Goal: Navigation & Orientation: Find specific page/section

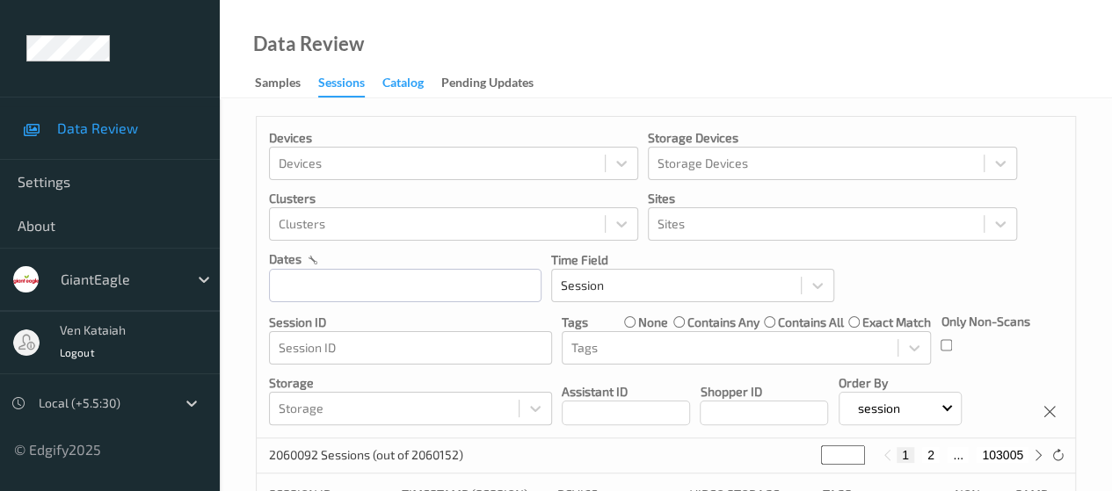
click at [413, 85] on div "Catalog" at bounding box center [402, 85] width 41 height 22
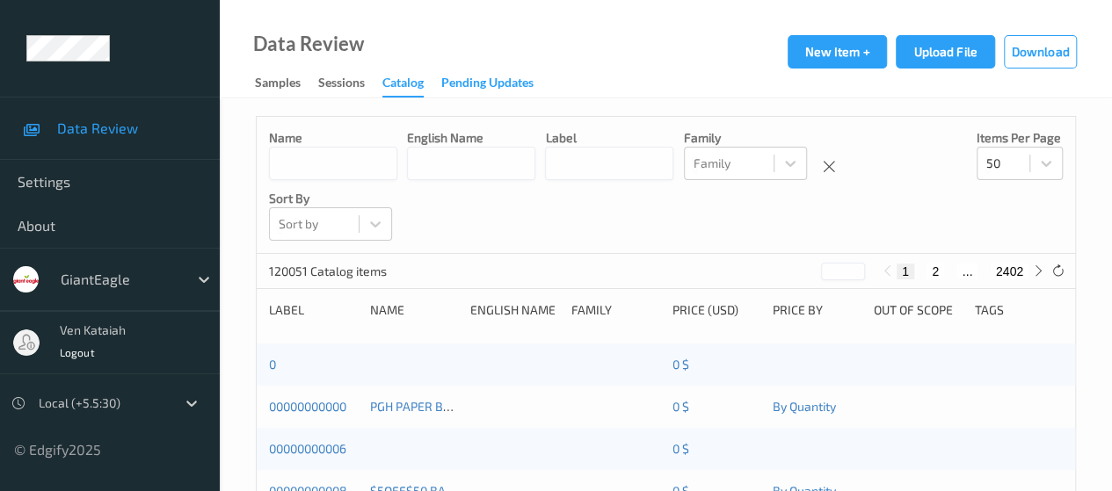
click at [461, 90] on div "Pending Updates" at bounding box center [487, 85] width 92 height 22
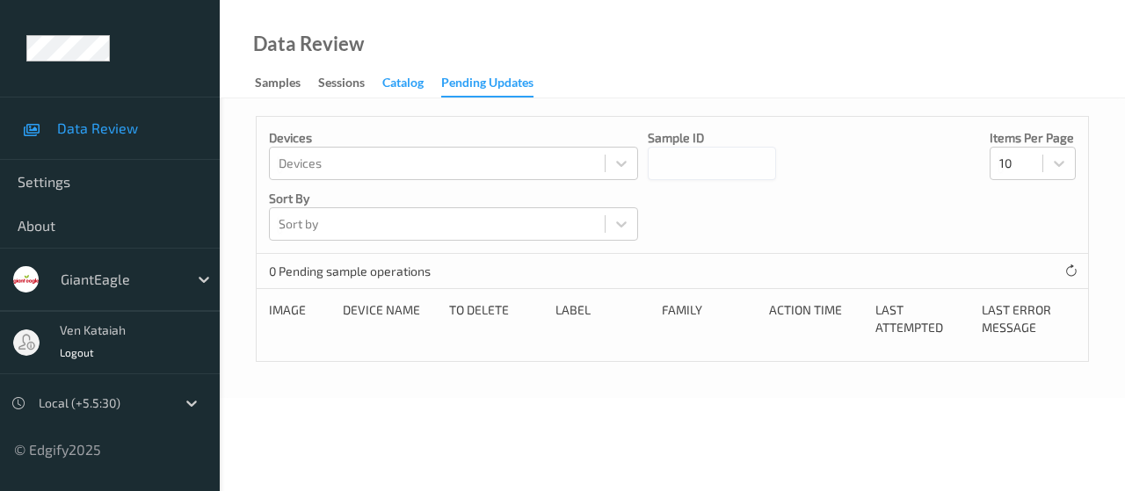
click at [400, 84] on div "Catalog" at bounding box center [402, 85] width 41 height 22
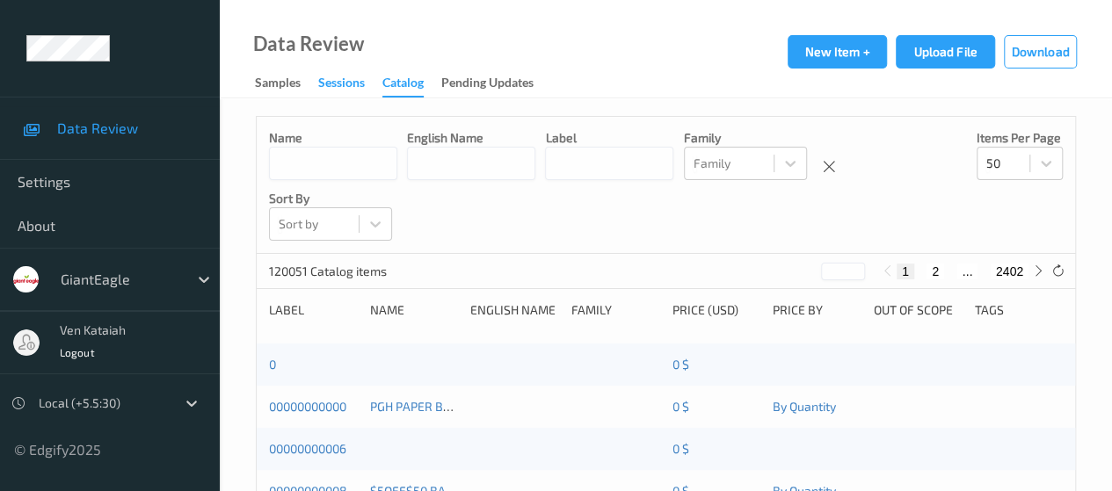
click at [339, 87] on div "Sessions" at bounding box center [341, 85] width 47 height 22
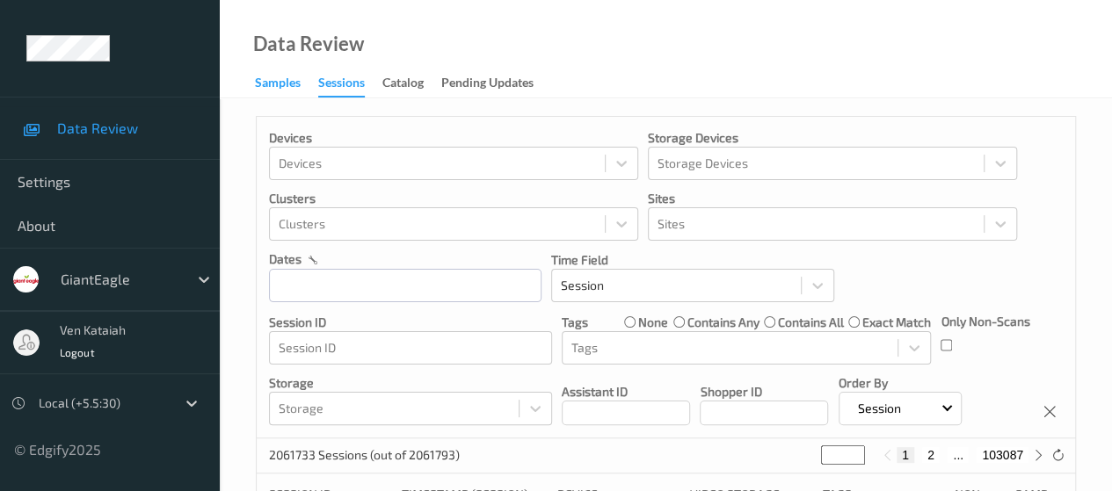
click at [271, 84] on div "Samples" at bounding box center [278, 85] width 46 height 22
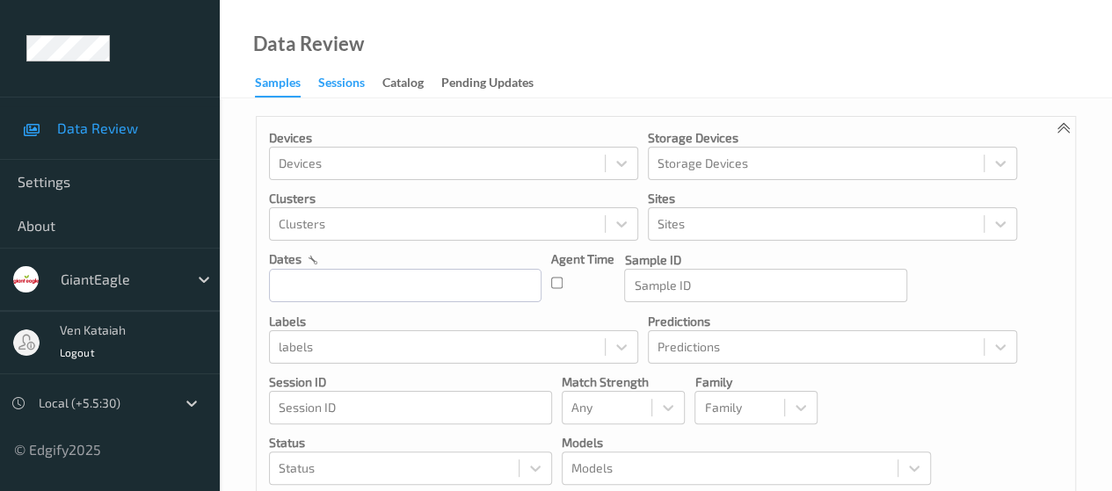
click at [342, 85] on div "Sessions" at bounding box center [341, 85] width 47 height 22
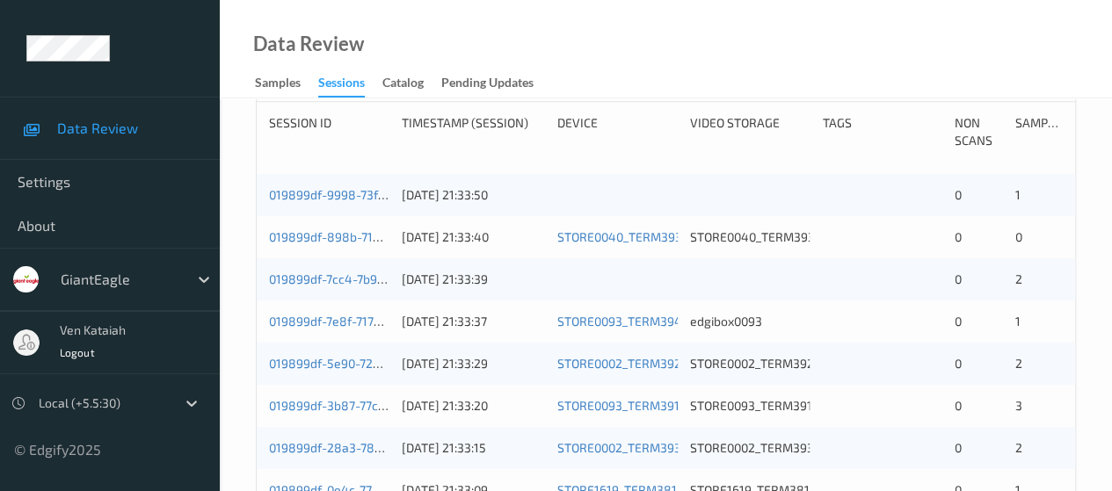
scroll to position [362, 0]
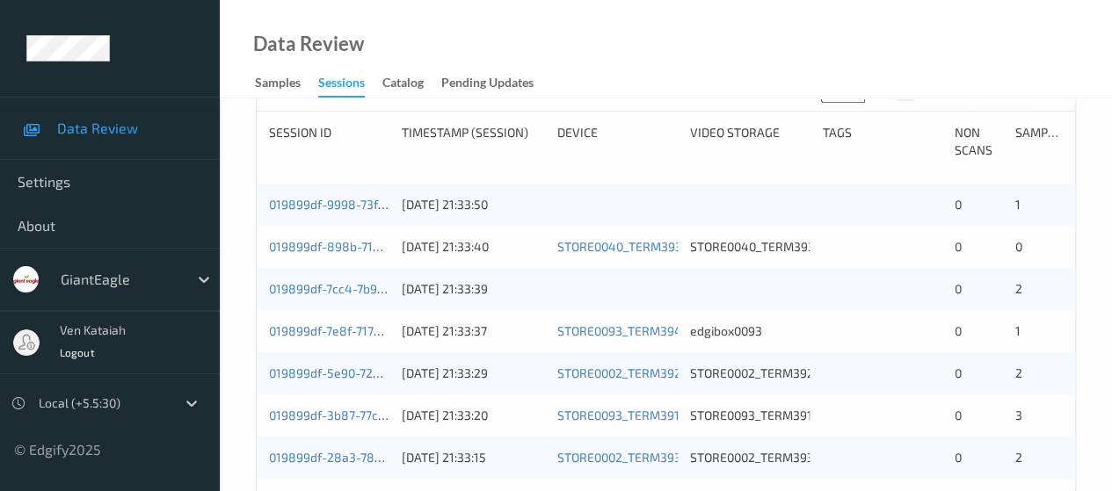
click at [929, 101] on button "2" at bounding box center [931, 93] width 18 height 16
type input "*"
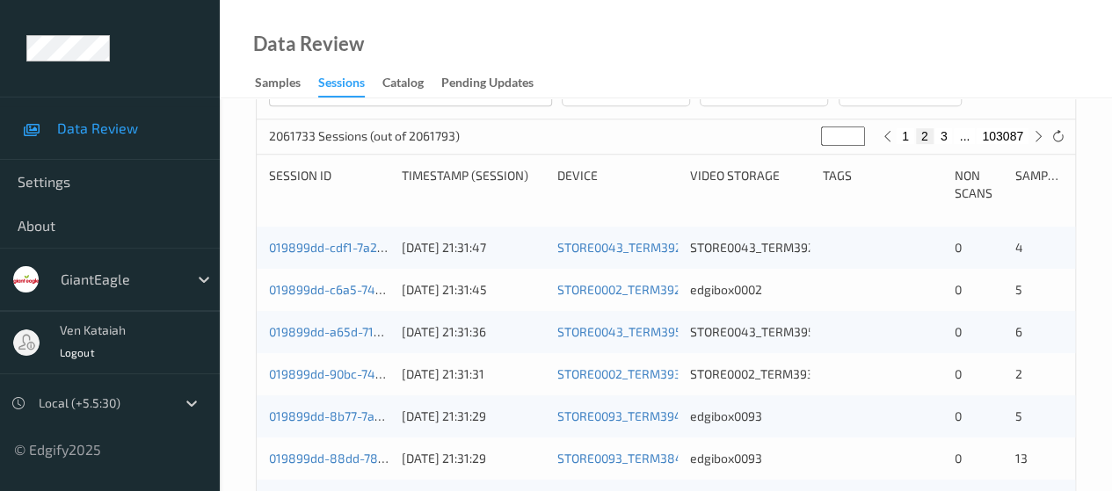
scroll to position [318, 0]
click at [939, 145] on button "3" at bounding box center [944, 137] width 18 height 16
type input "*"
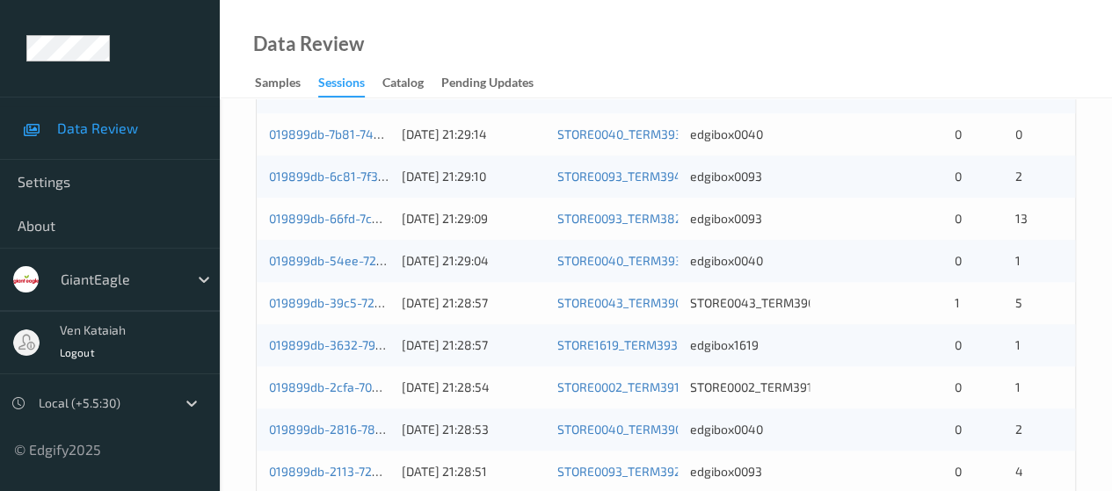
scroll to position [1004, 0]
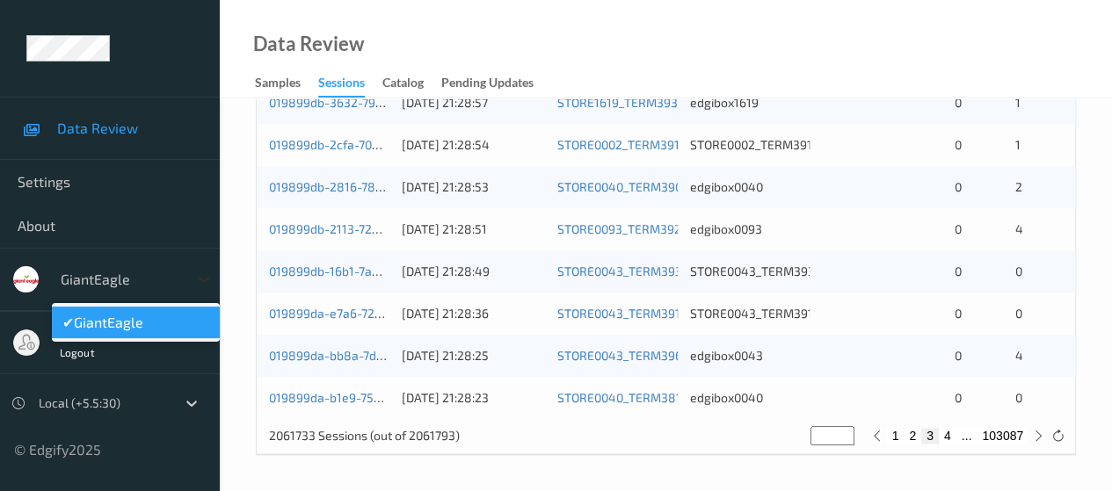
click at [199, 275] on icon at bounding box center [204, 280] width 18 height 18
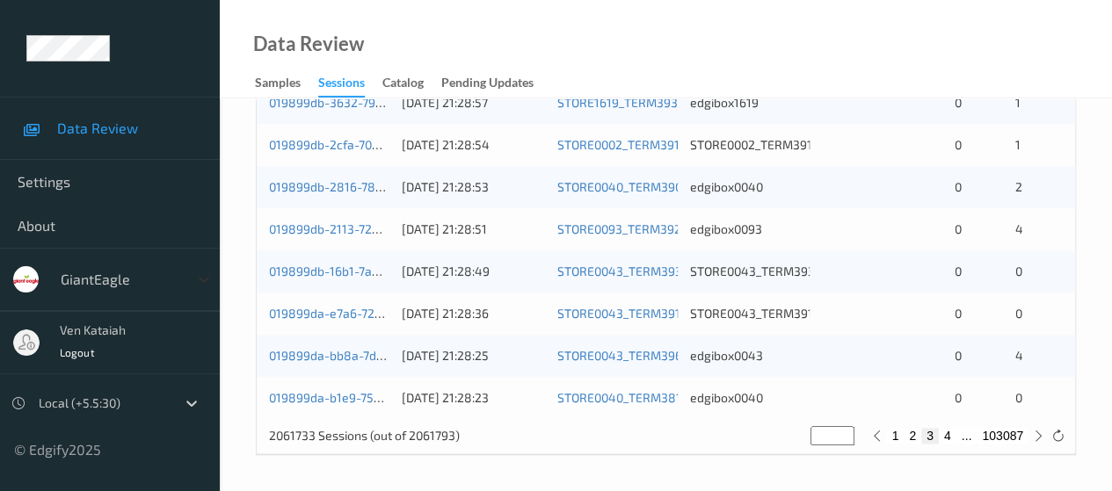
click at [199, 275] on icon at bounding box center [204, 280] width 18 height 18
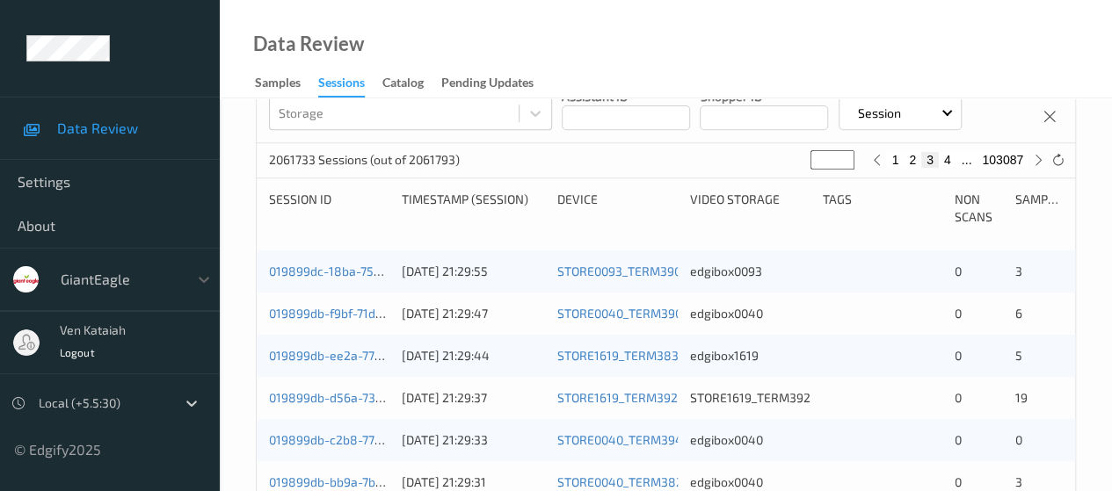
scroll to position [0, 0]
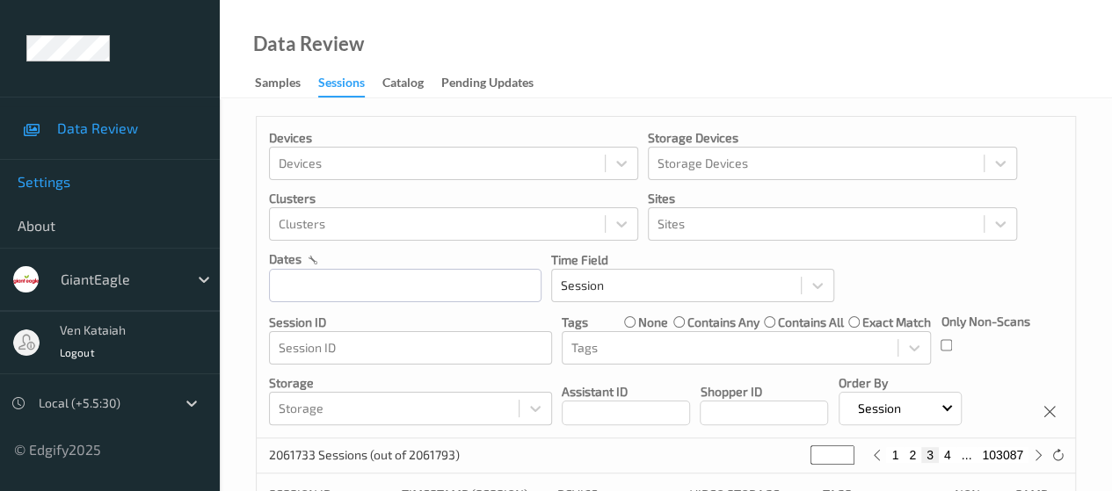
click at [48, 178] on span "Settings" at bounding box center [110, 182] width 185 height 18
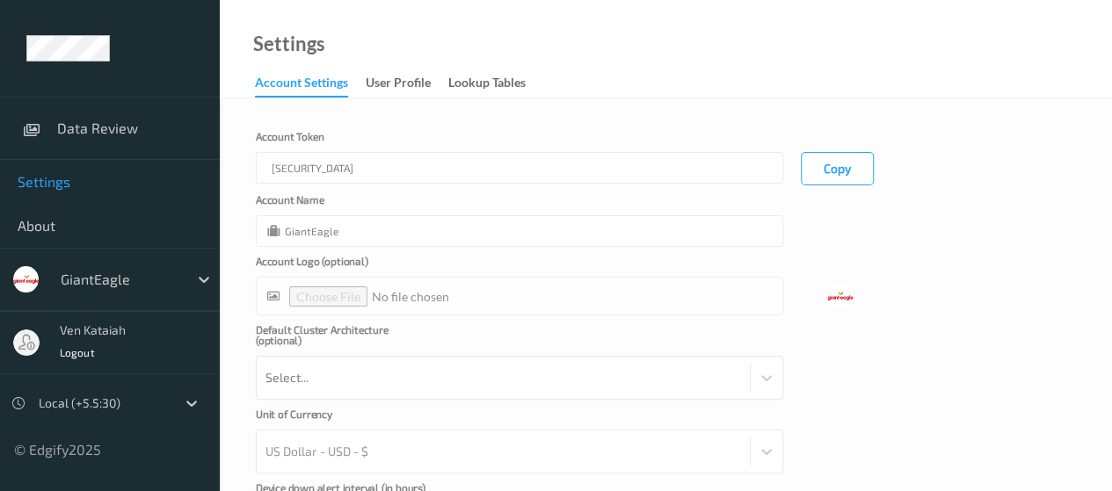
scroll to position [55, 0]
click at [833, 297] on div at bounding box center [840, 295] width 26 height 26
click at [551, 226] on div "GiantEagle" at bounding box center [519, 231] width 527 height 32
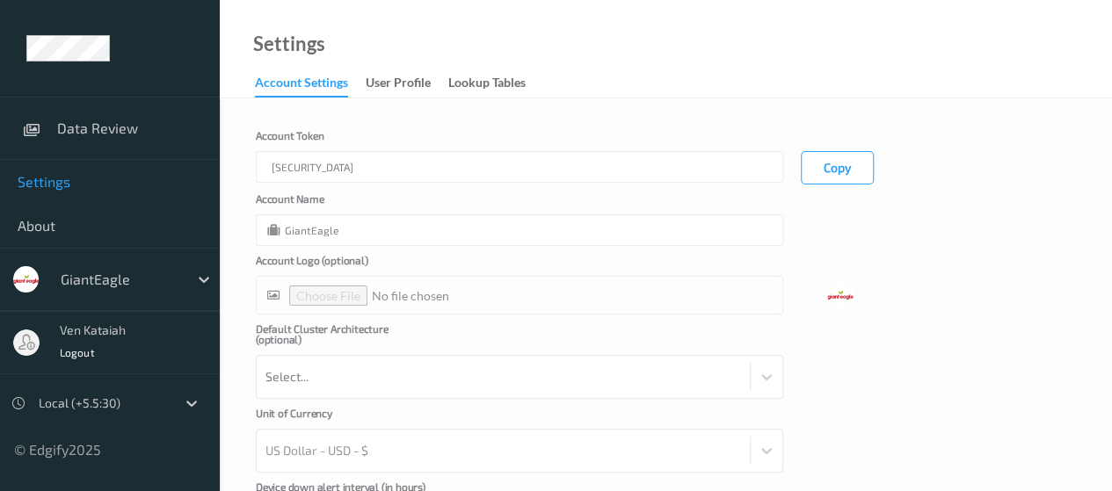
click at [551, 226] on div "GiantEagle" at bounding box center [519, 231] width 527 height 32
click at [919, 254] on form "Cancel Edit Save Account [AUTH_TOKEN] Copy Account Name GiantEagle Account Logo…" at bounding box center [666, 341] width 820 height 510
click at [831, 175] on button "Copy" at bounding box center [837, 167] width 73 height 33
click at [410, 73] on link "User Profile" at bounding box center [407, 83] width 83 height 25
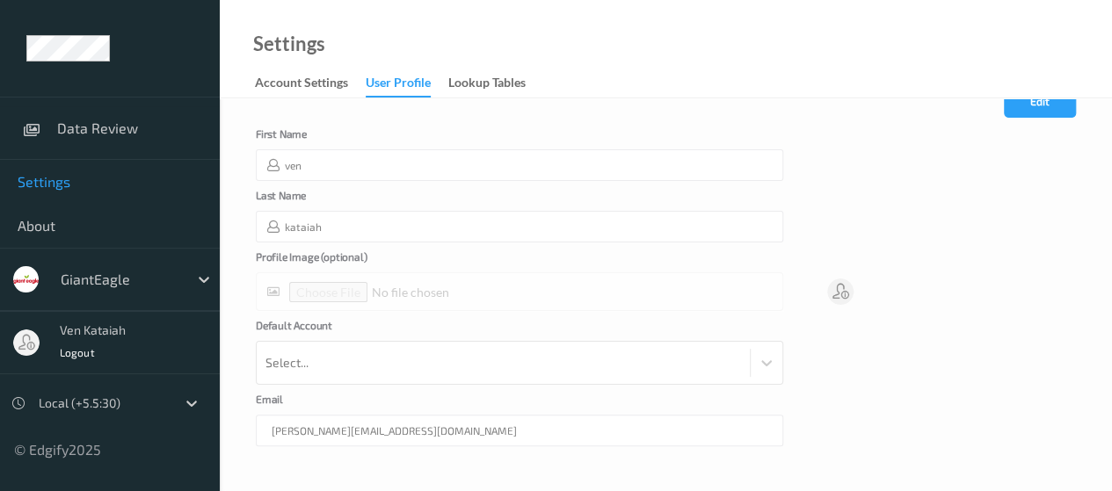
scroll to position [31, 0]
click at [482, 81] on div "Lookup Tables" at bounding box center [486, 85] width 77 height 22
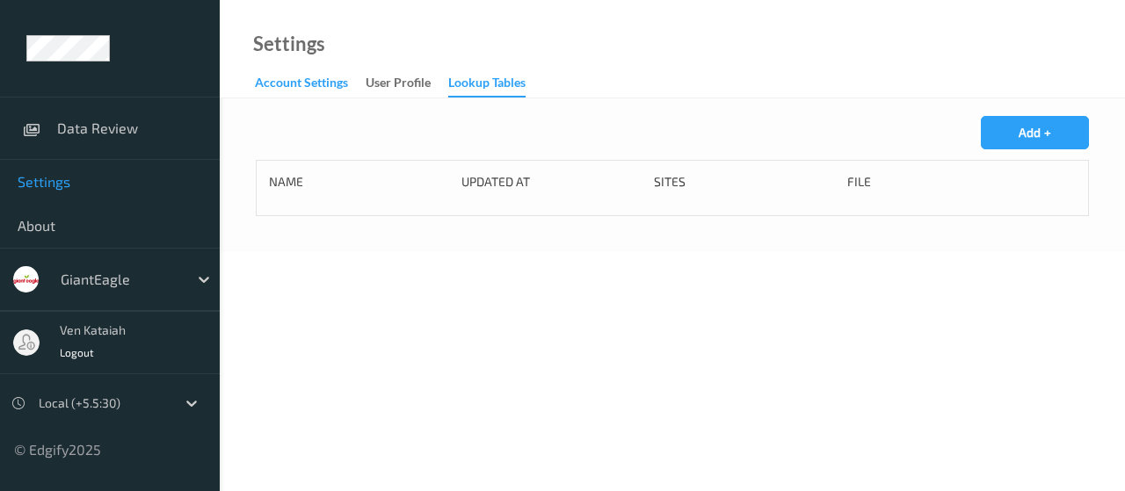
click at [281, 78] on div "Account Settings" at bounding box center [301, 85] width 93 height 22
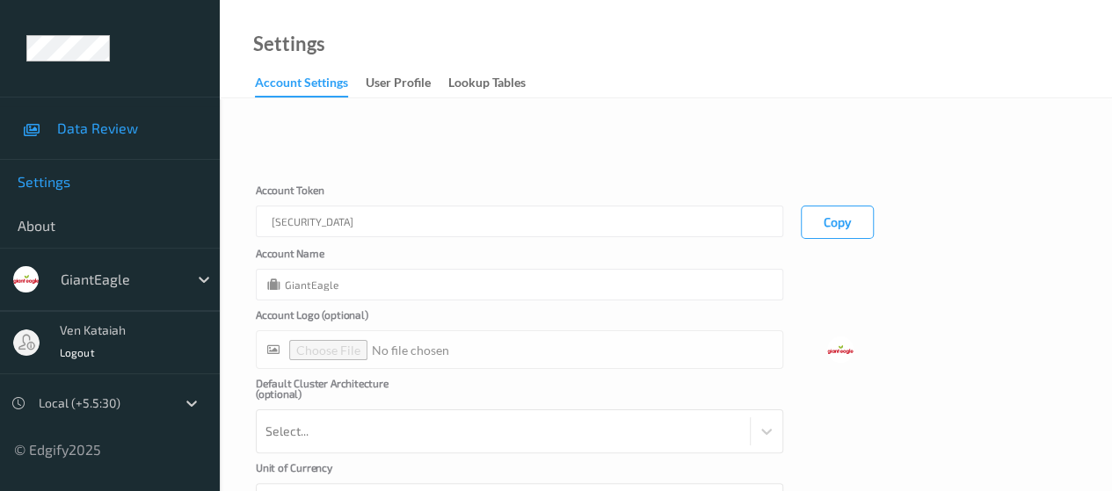
click at [105, 122] on span "Data Review" at bounding box center [129, 129] width 145 height 18
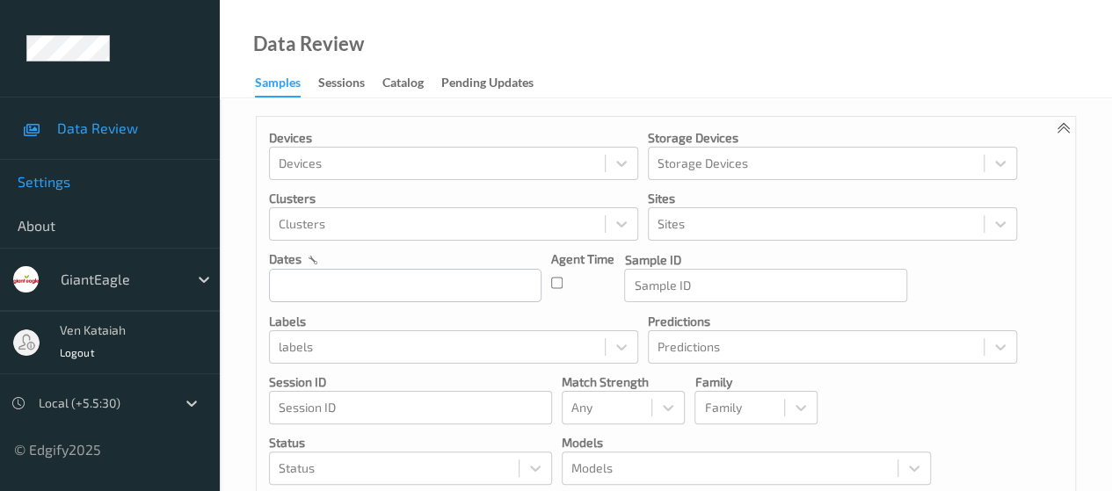
click at [63, 191] on link "Settings" at bounding box center [110, 182] width 220 height 44
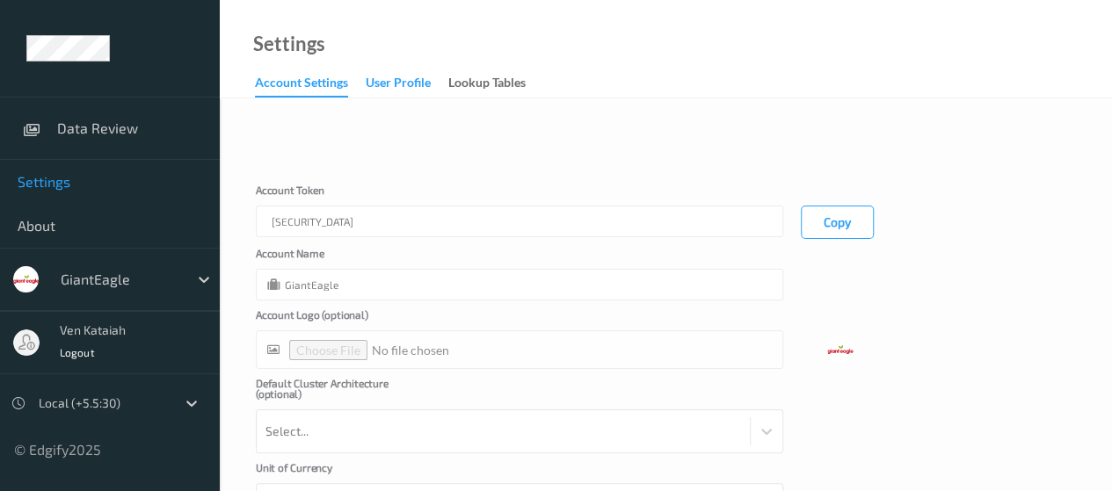
click at [392, 93] on div "User Profile" at bounding box center [398, 85] width 65 height 22
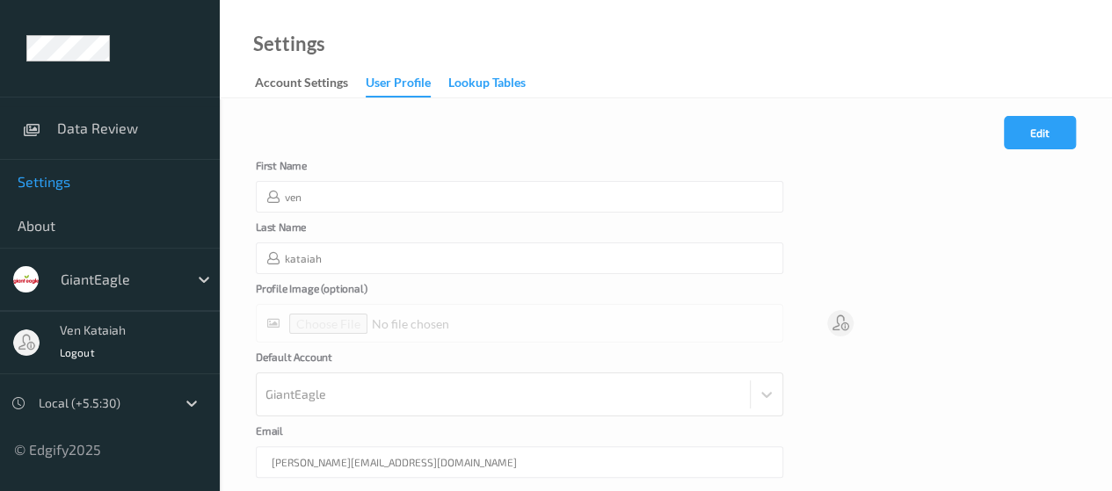
click at [474, 89] on div "Lookup Tables" at bounding box center [486, 85] width 77 height 22
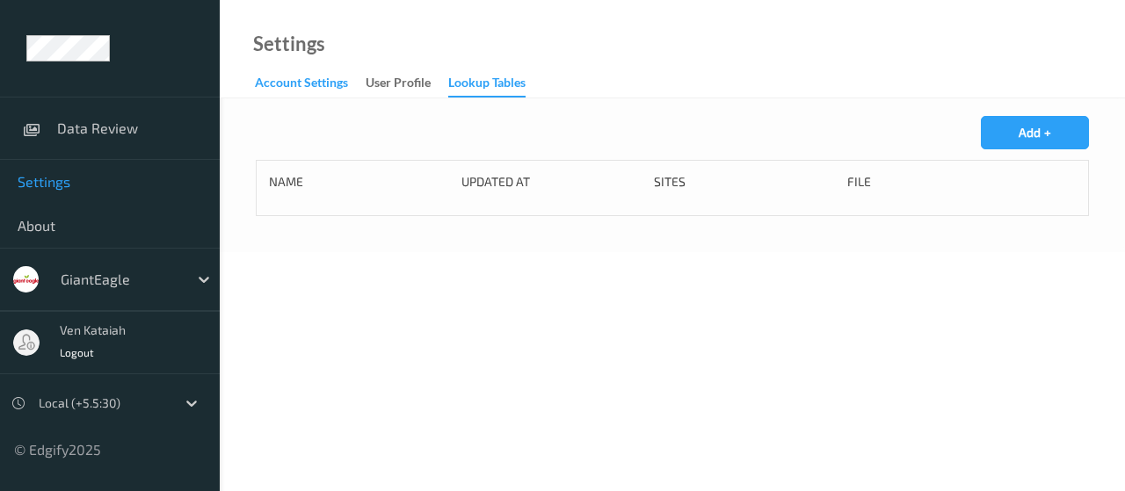
click at [310, 87] on div "Account Settings" at bounding box center [301, 85] width 93 height 22
